Goal: Task Accomplishment & Management: Manage account settings

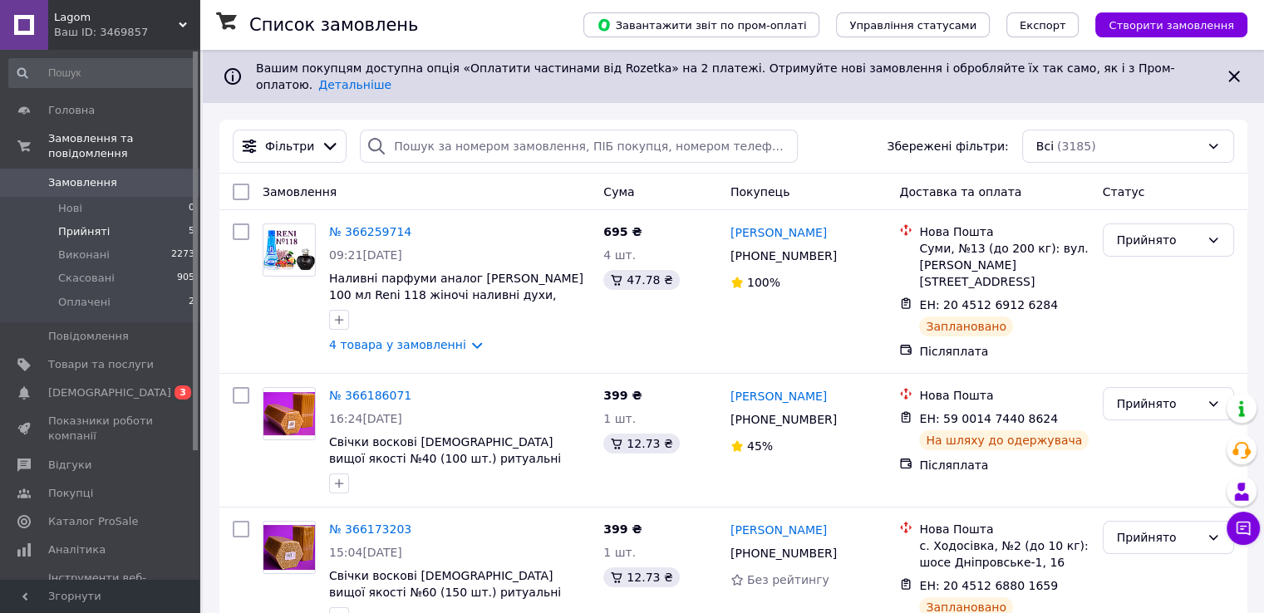
click at [127, 220] on li "Прийняті 5" at bounding box center [102, 231] width 204 height 23
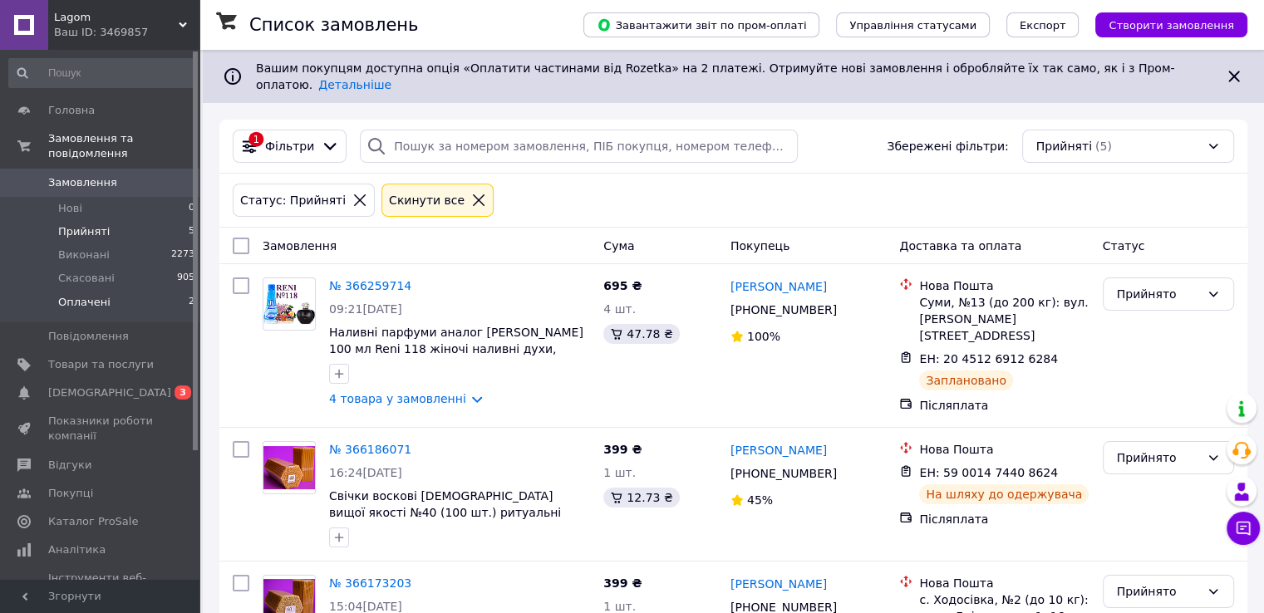
click at [81, 295] on span "Оплачені" at bounding box center [84, 302] width 52 height 15
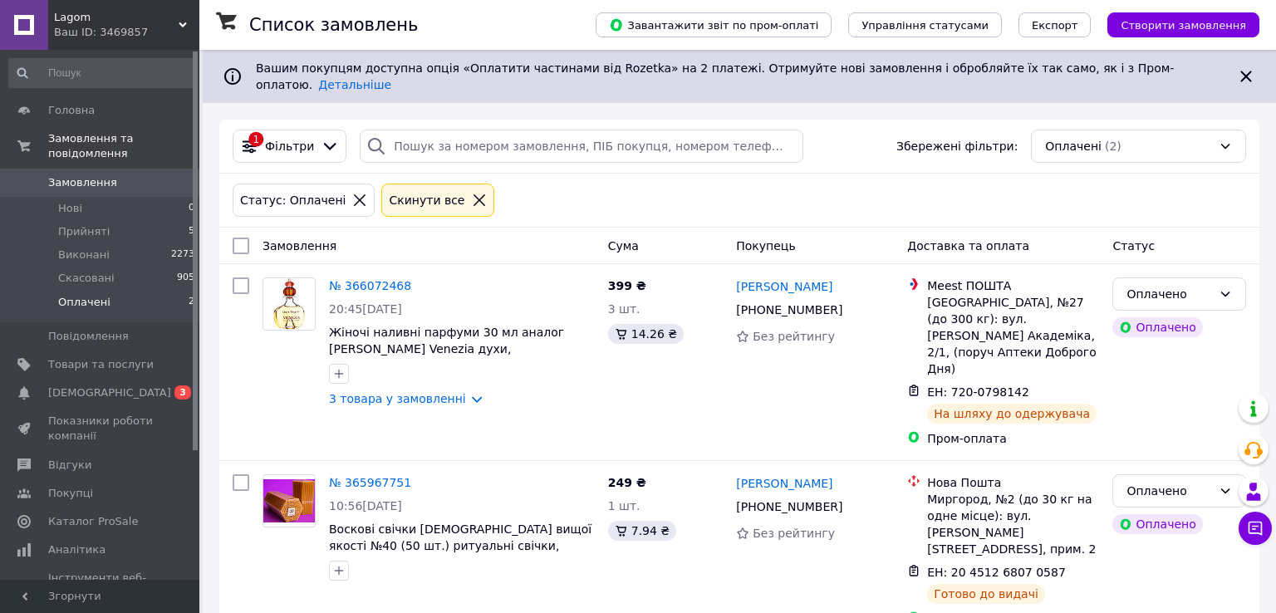
click at [96, 175] on span "Замовлення" at bounding box center [82, 182] width 69 height 15
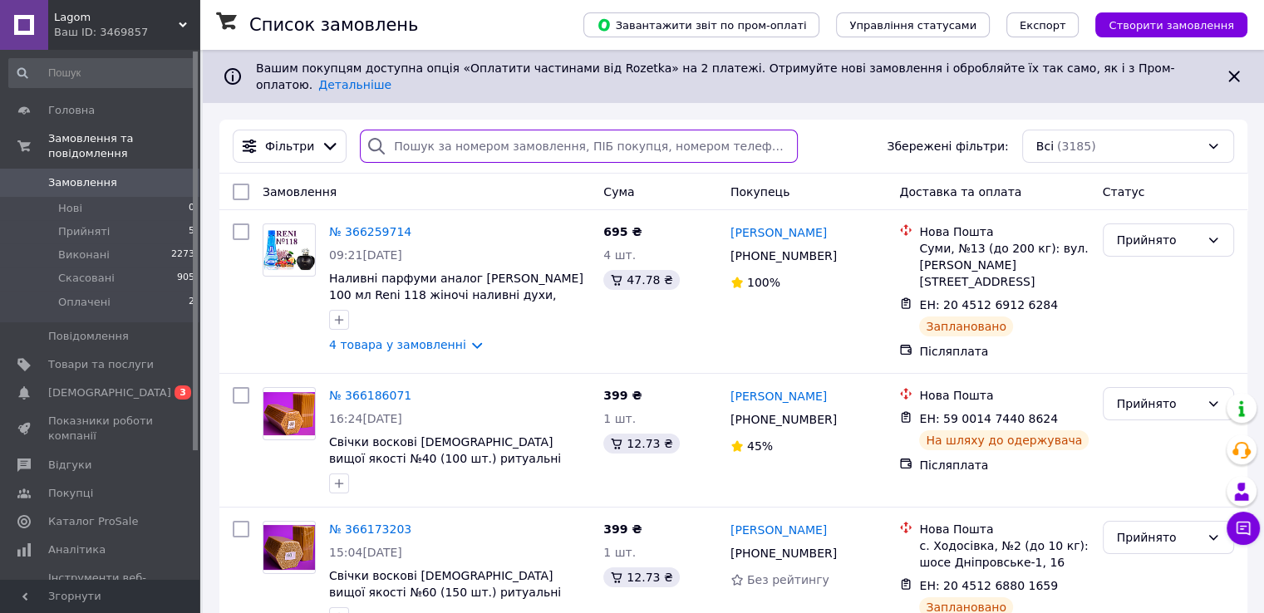
click at [419, 130] on input "search" at bounding box center [579, 146] width 438 height 33
paste input "365716969"
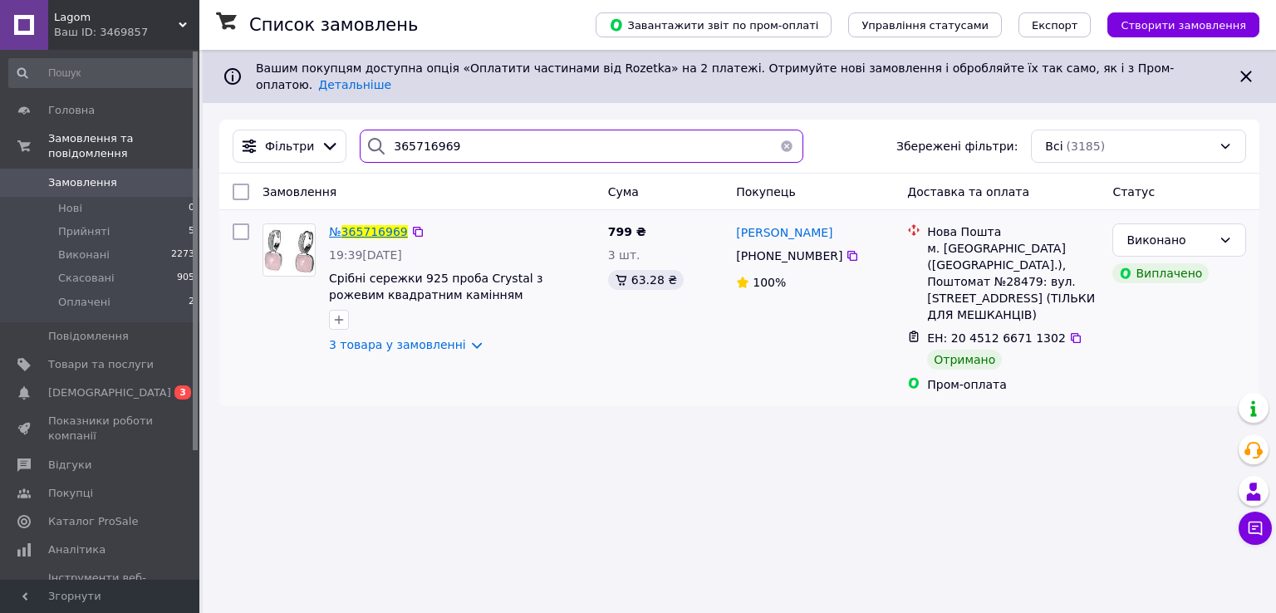
type input "365716969"
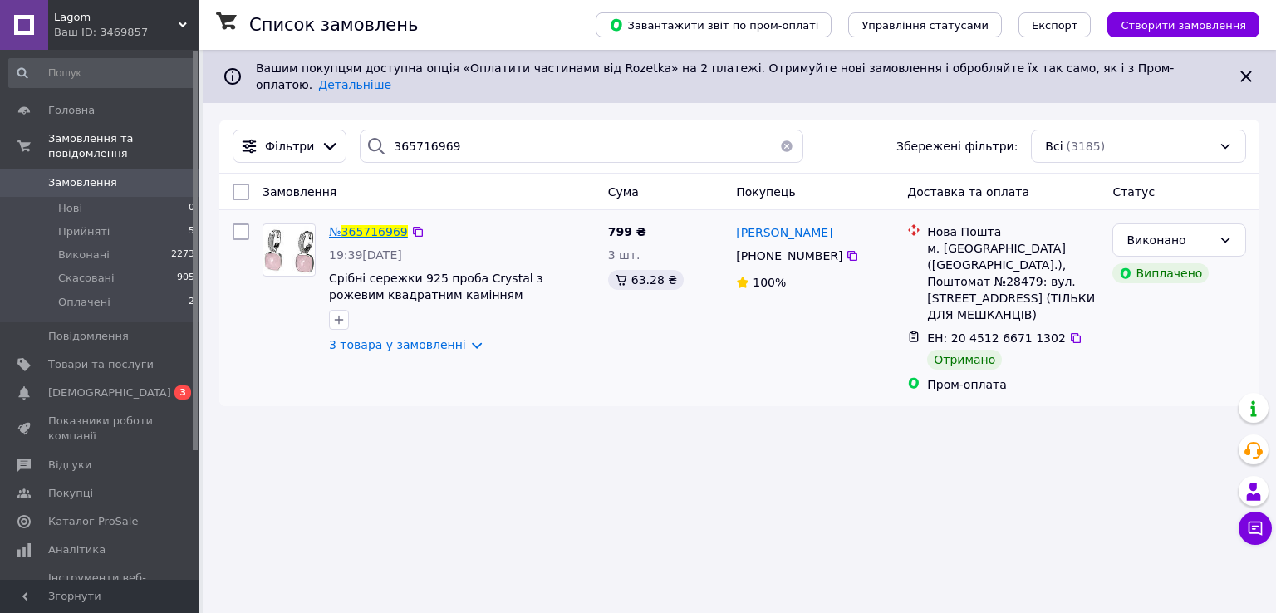
click at [361, 225] on span "365716969" at bounding box center [374, 231] width 66 height 13
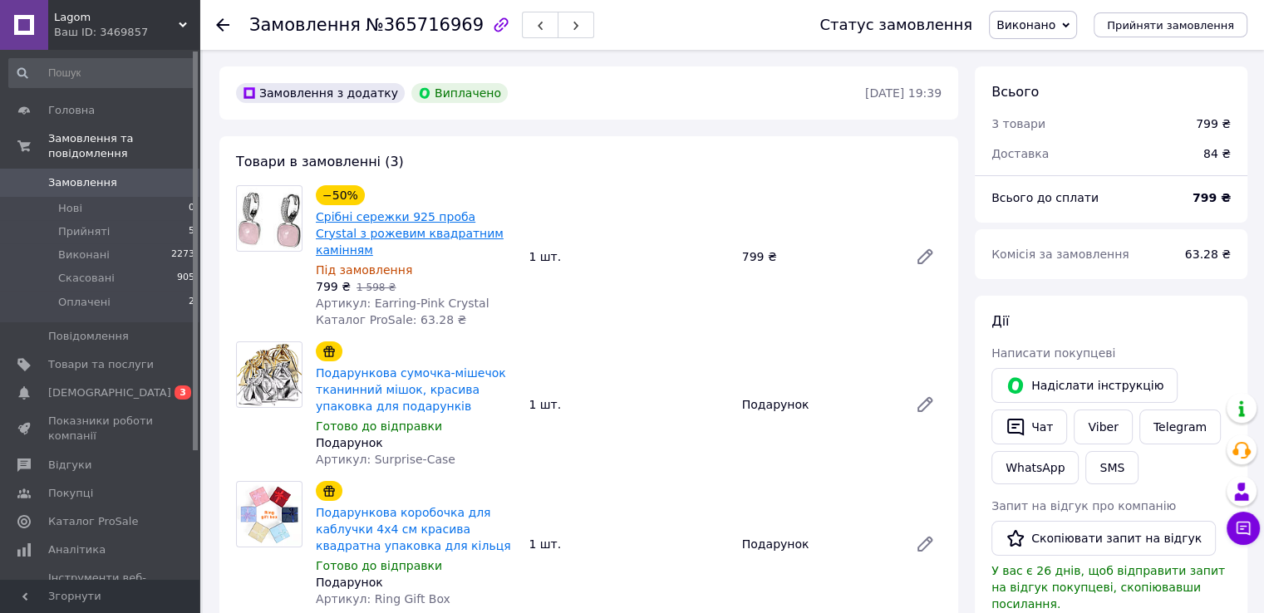
scroll to position [37, 0]
click at [1029, 427] on button "Чат" at bounding box center [1029, 427] width 76 height 35
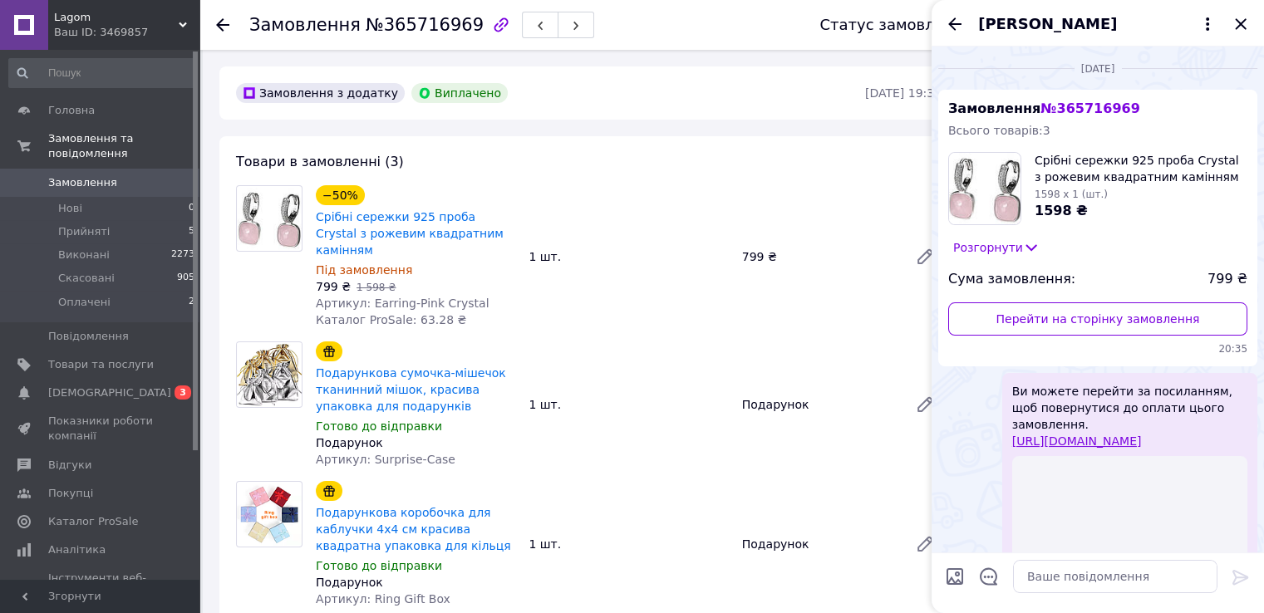
scroll to position [273, 0]
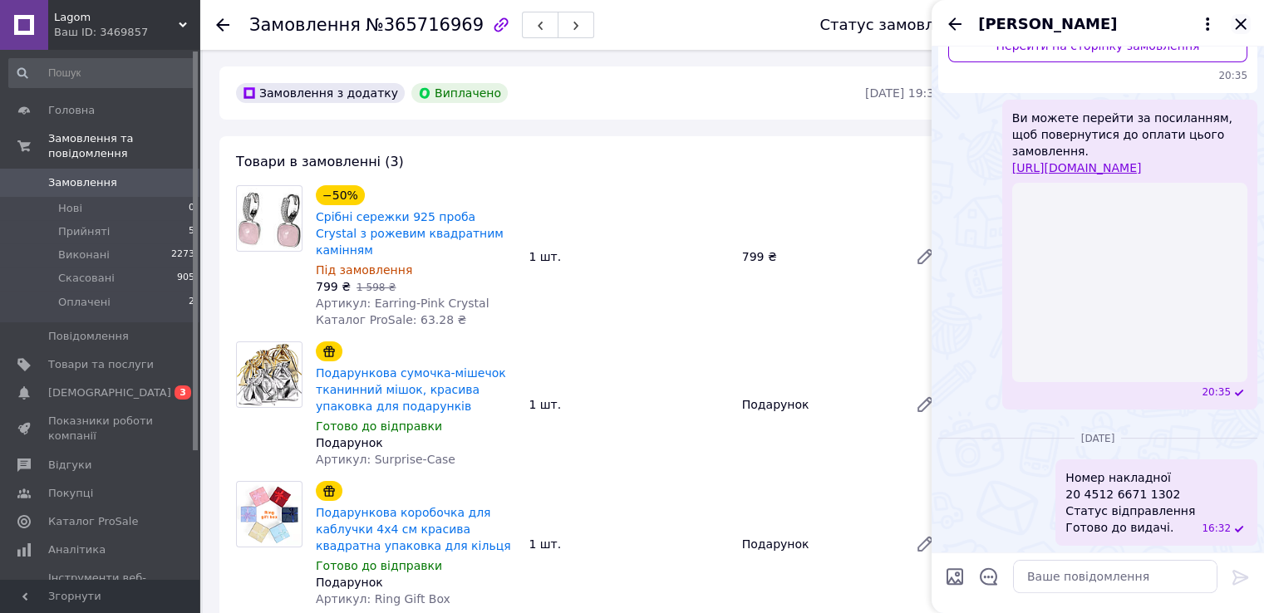
click at [1240, 26] on icon "Закрити" at bounding box center [1240, 24] width 20 height 20
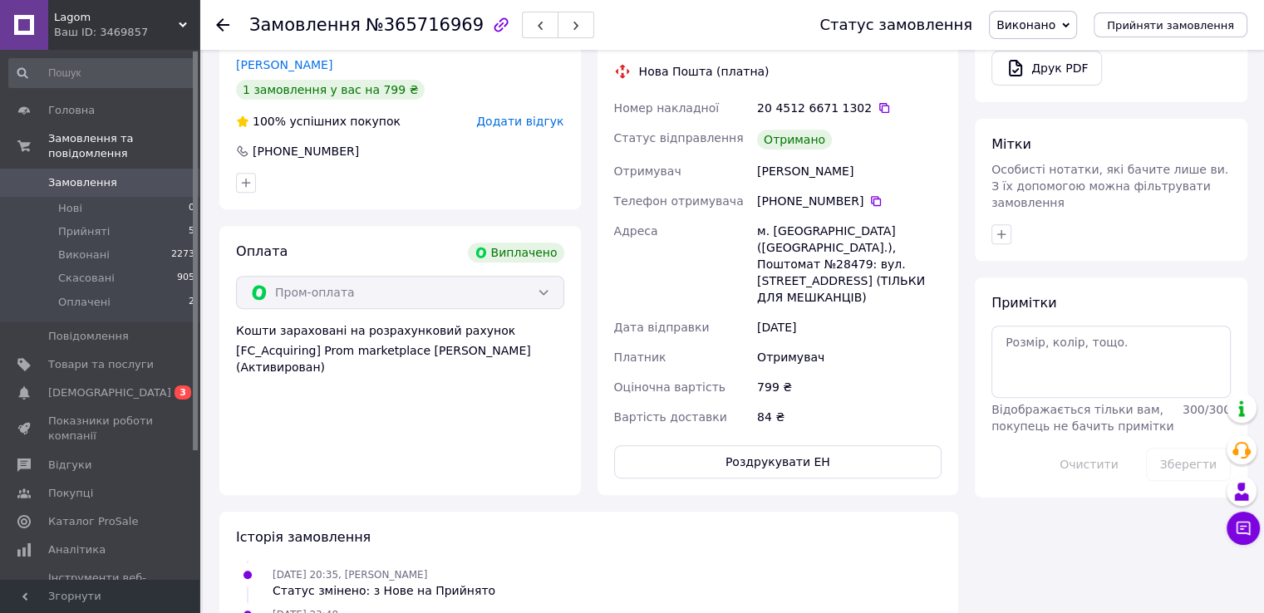
scroll to position [221, 0]
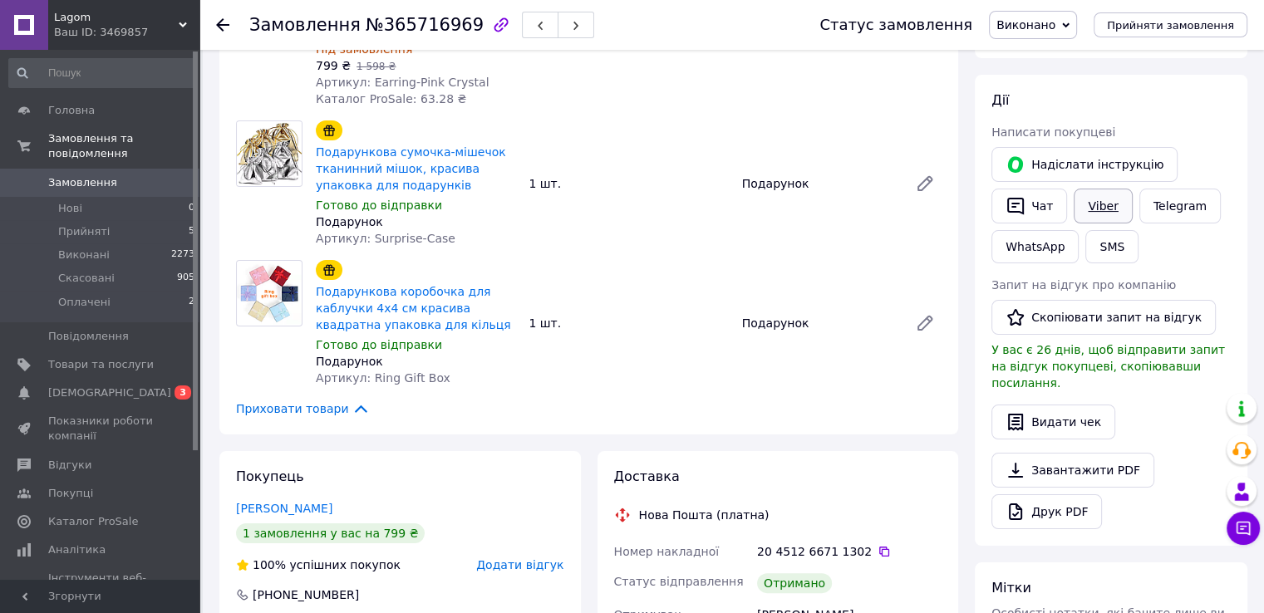
click at [1117, 201] on link "Viber" at bounding box center [1102, 206] width 58 height 35
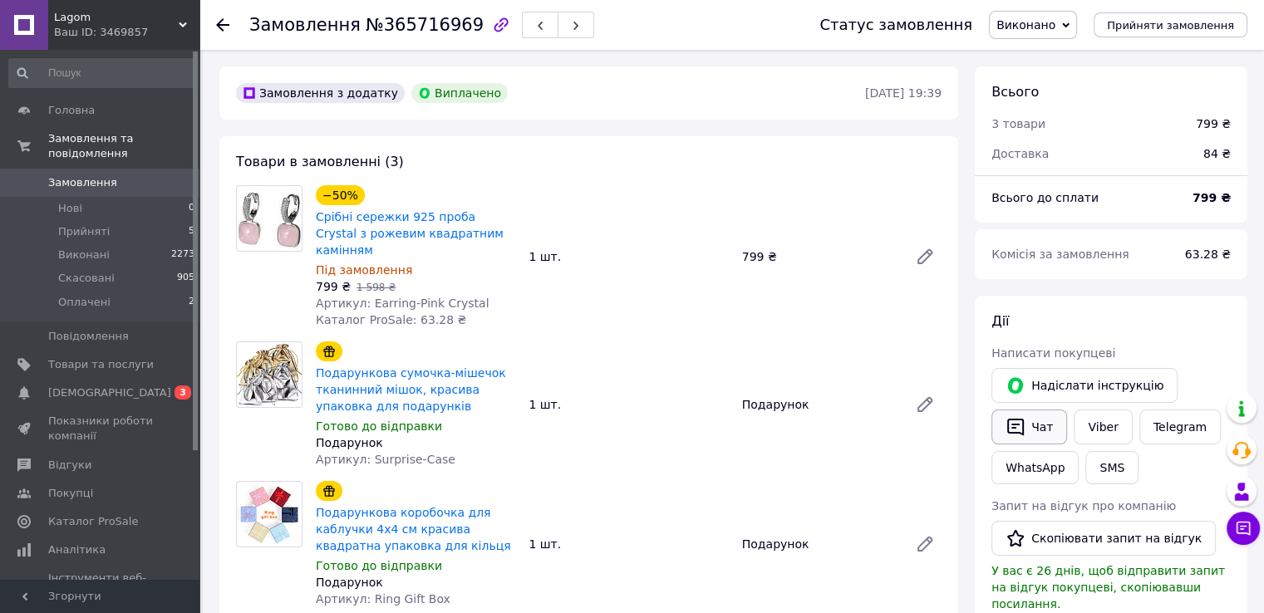
click at [1026, 428] on button "Чат" at bounding box center [1029, 427] width 76 height 35
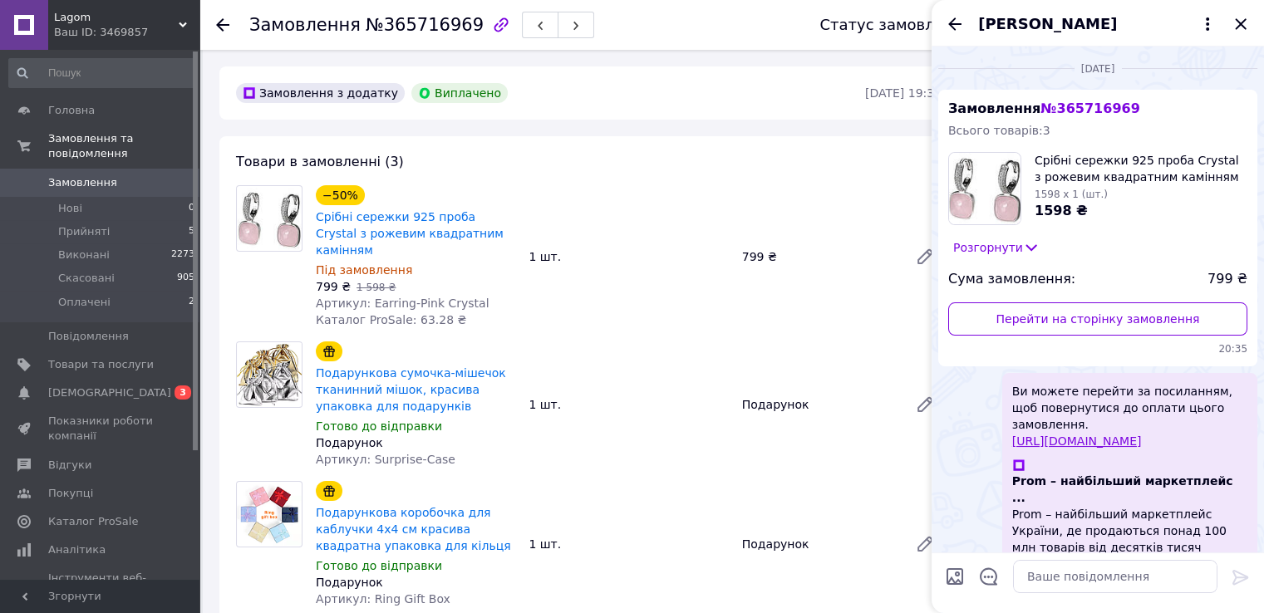
scroll to position [191, 0]
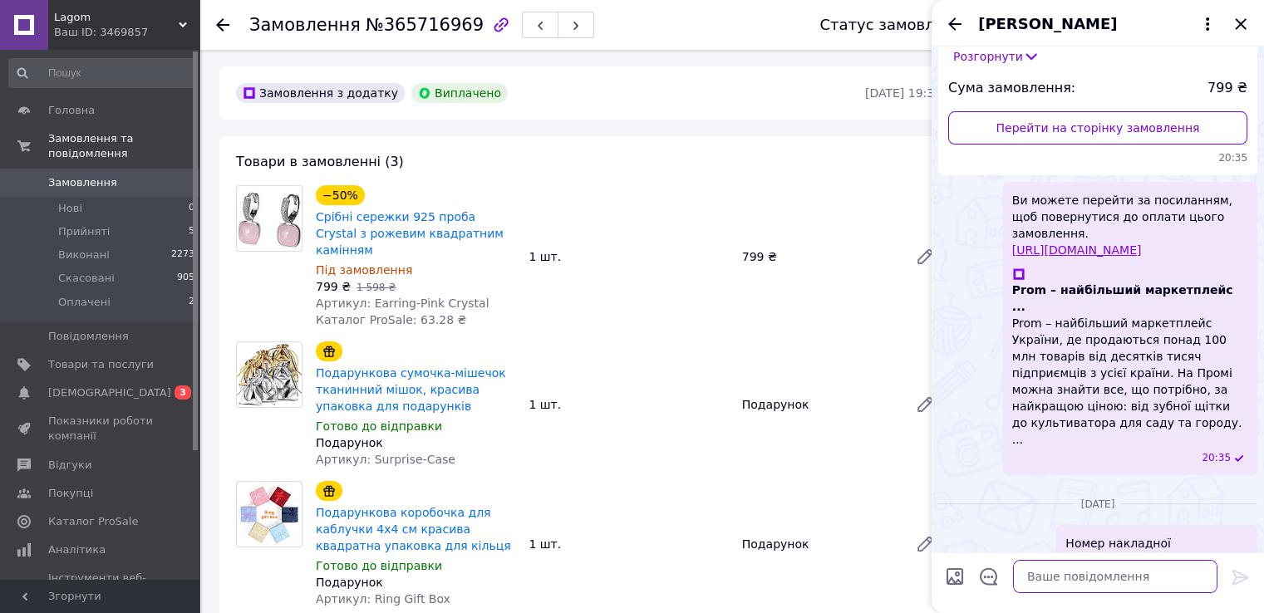
click at [1046, 569] on textarea at bounding box center [1115, 576] width 204 height 33
paste textarea "Дякуємо за ваше замовлення 🛍 Будемо раді, якщо ви поділитеся своїми враженнями …"
type textarea "Дякуємо за ваше замовлення 🛍 Будемо раді, якщо ви поділитеся своїми враженнями …"
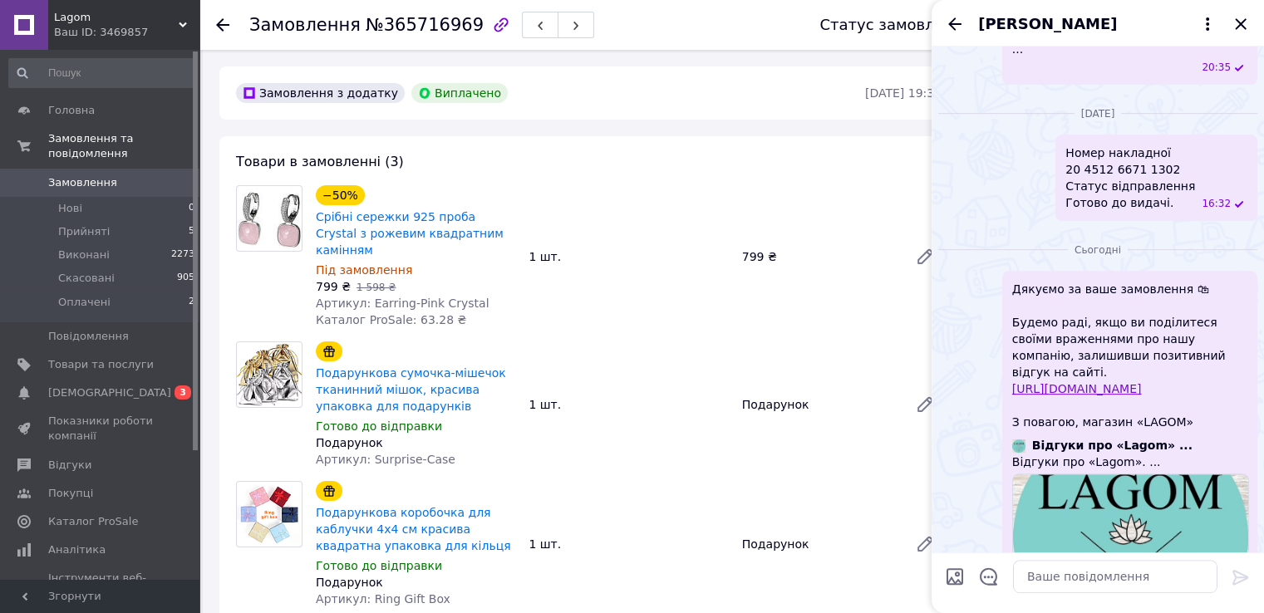
click at [1236, 9] on div "[PERSON_NAME]" at bounding box center [1097, 23] width 332 height 47
click at [1240, 22] on icon "Закрити" at bounding box center [1240, 24] width 20 height 20
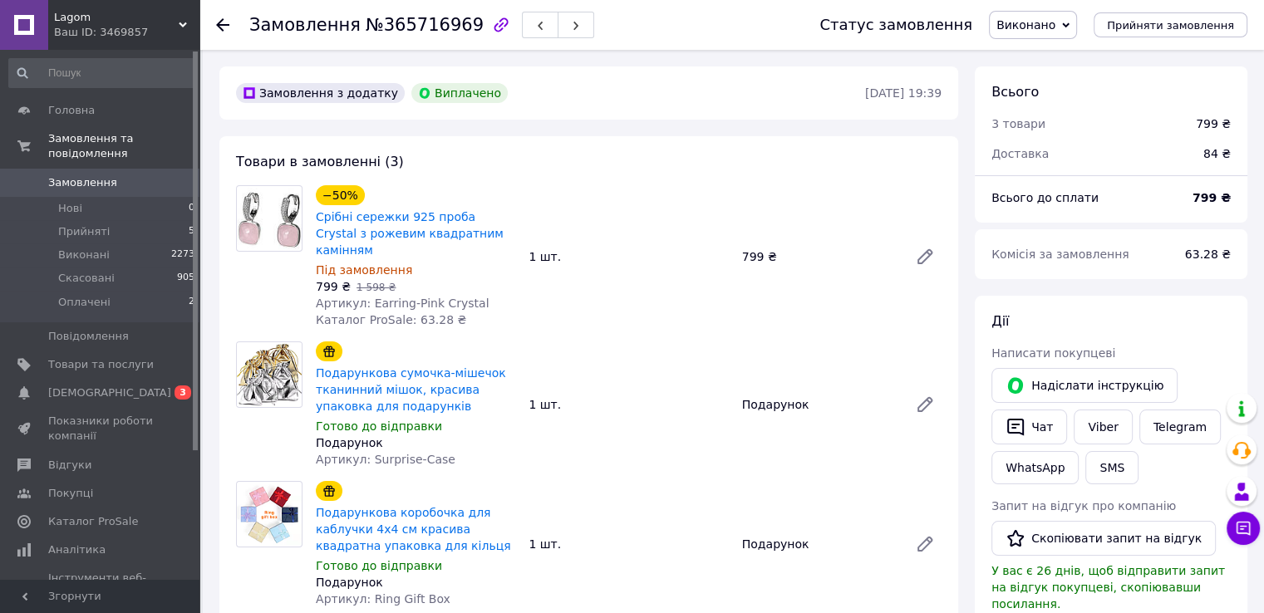
click at [425, 15] on span "№365716969" at bounding box center [425, 25] width 118 height 20
copy span "365716969"
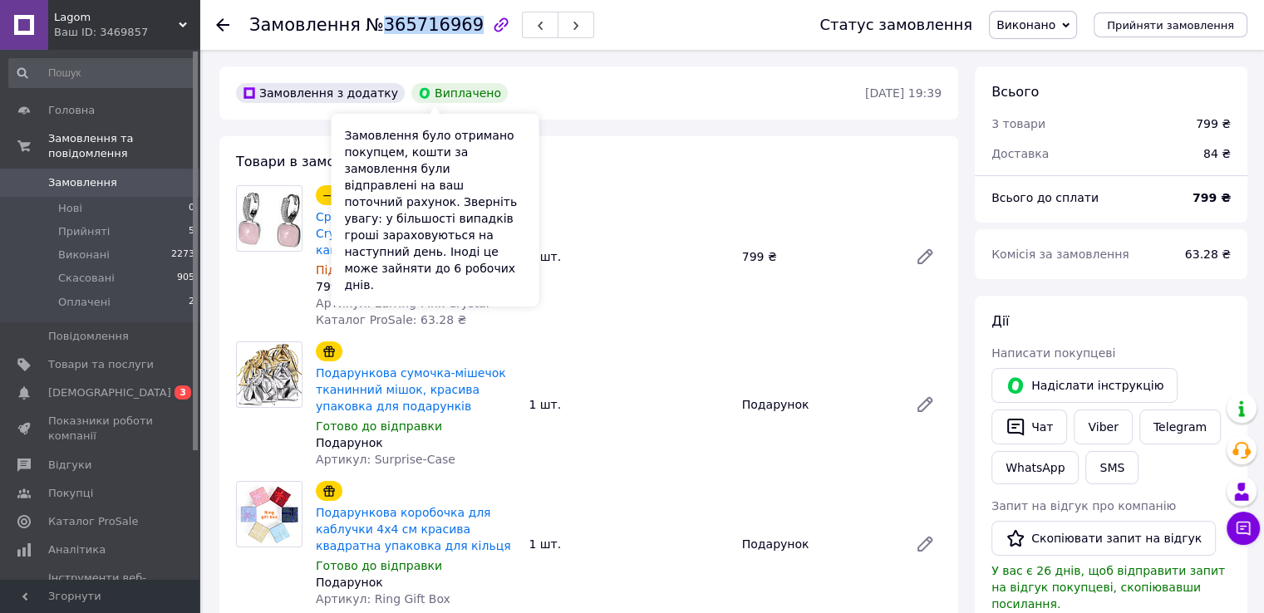
copy span "365716969"
click at [541, 106] on div "Замовлення з додатку Виплачено" at bounding box center [549, 93] width 632 height 27
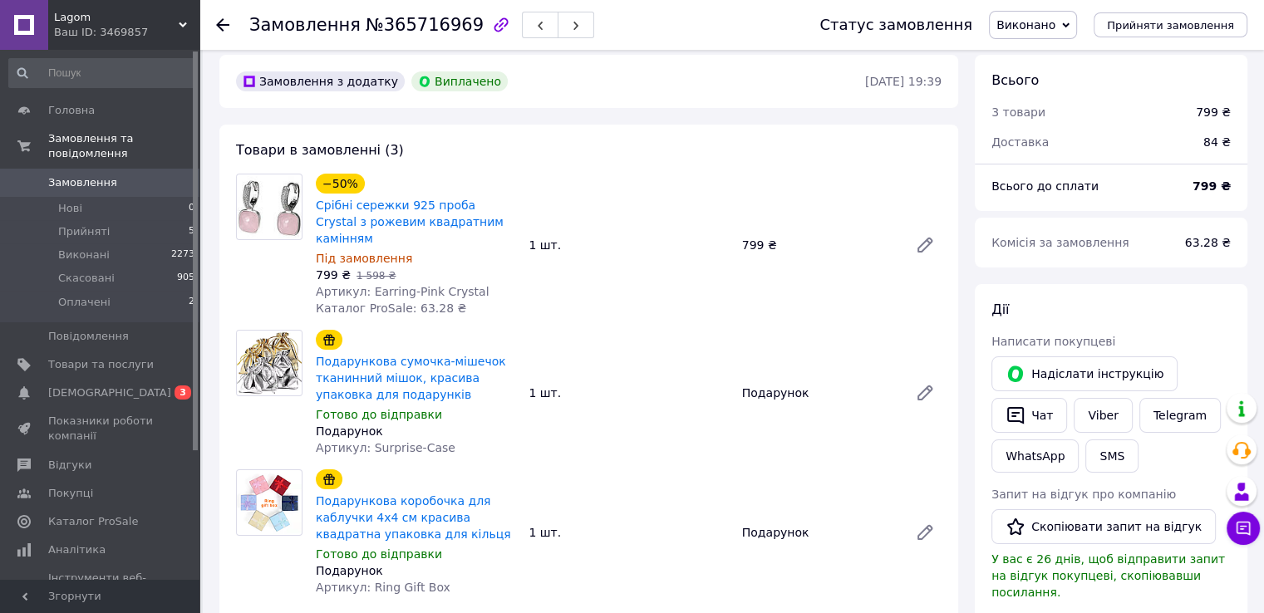
scroll to position [0, 0]
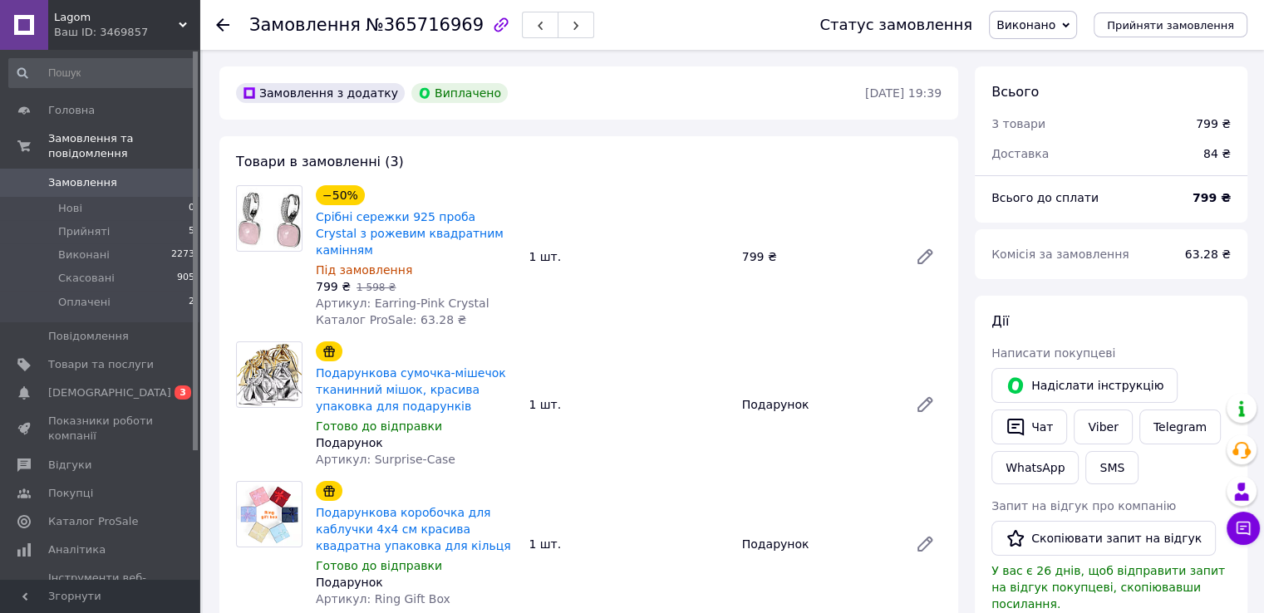
click at [436, 34] on span "№365716969" at bounding box center [425, 25] width 118 height 20
click at [439, 34] on span "№365716969" at bounding box center [425, 25] width 118 height 20
copy span "365716969"
click at [418, 18] on span "№365716969" at bounding box center [425, 25] width 118 height 20
